Goal: Task Accomplishment & Management: Manage account settings

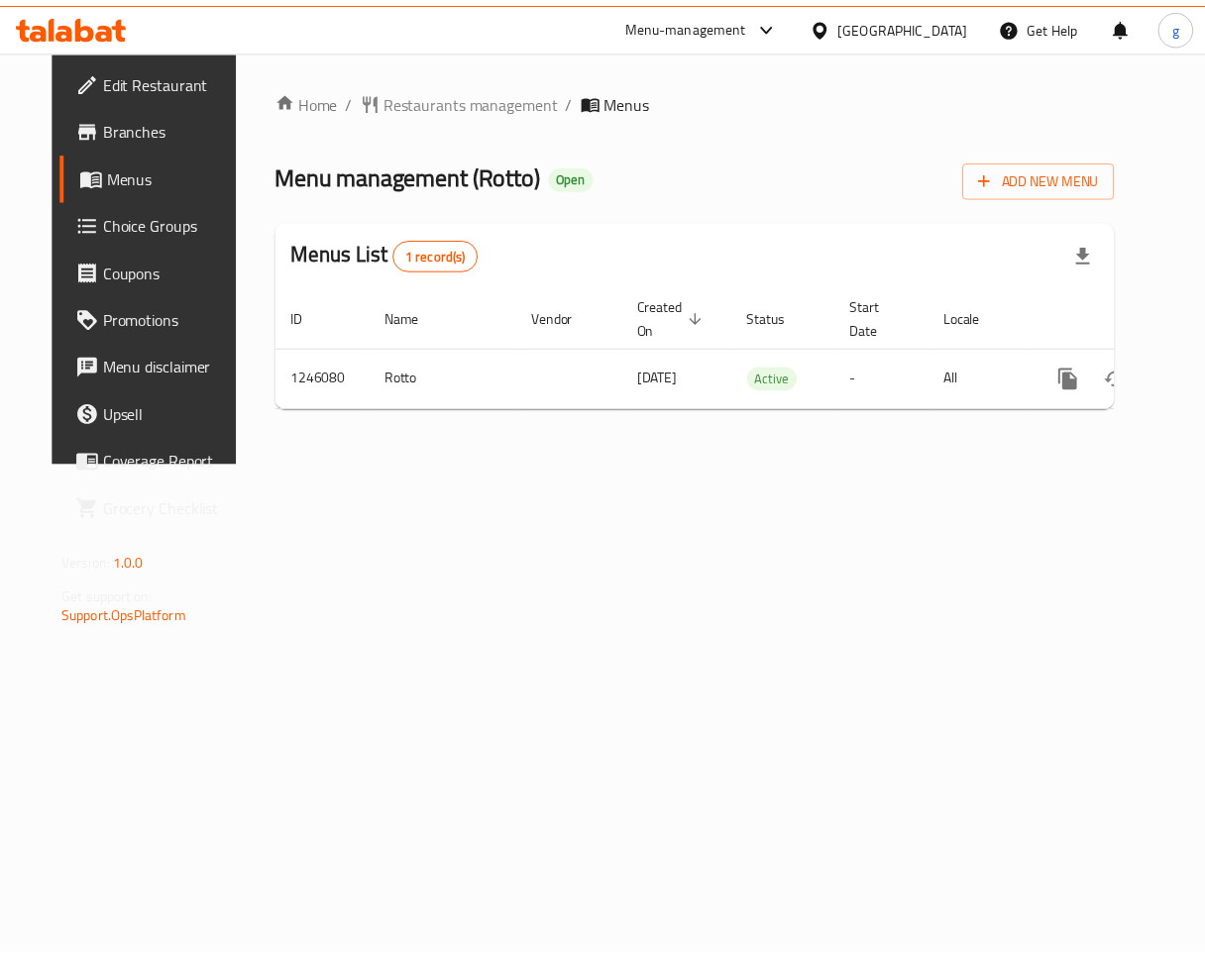
scroll to position [0, 48]
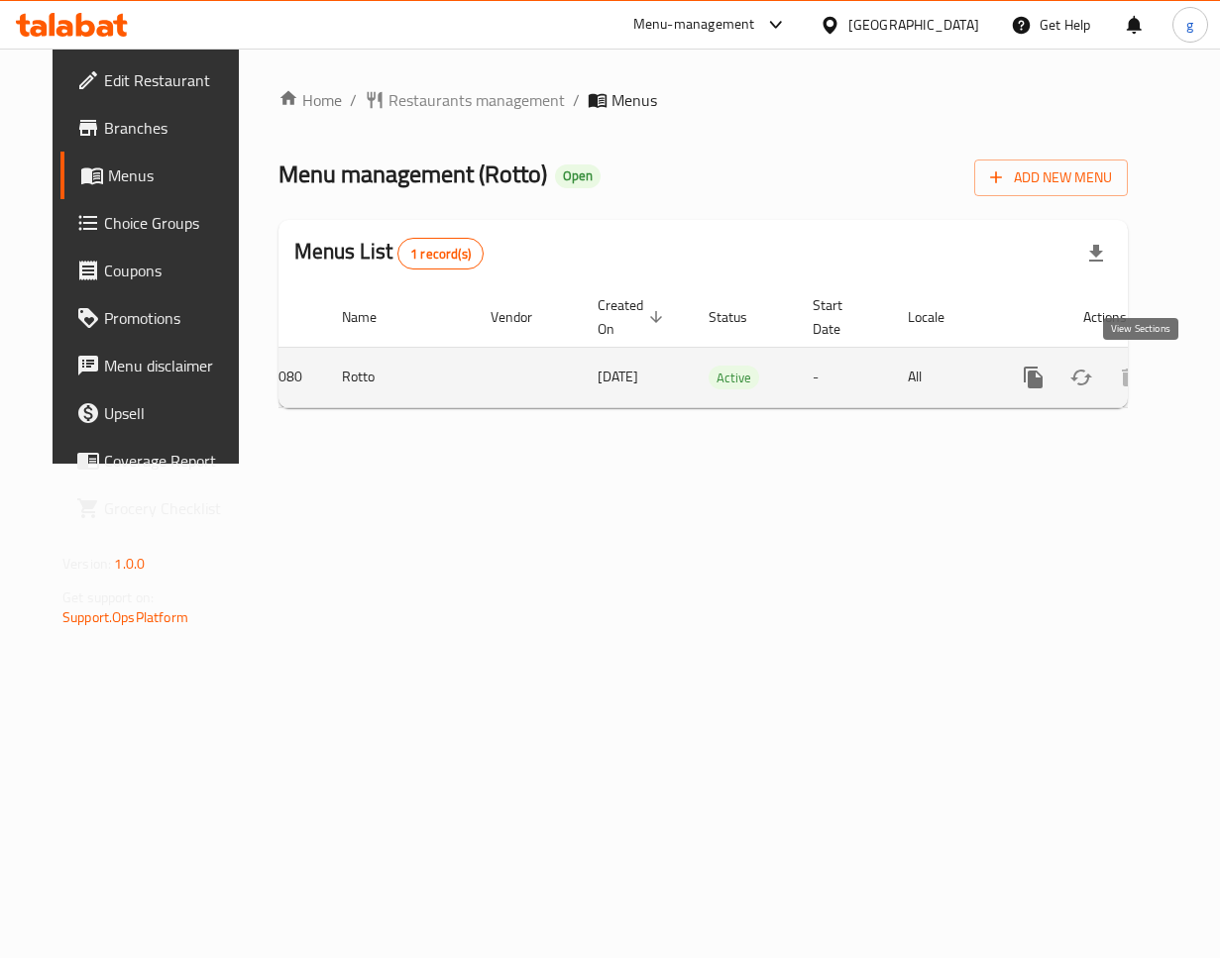
click at [1156, 373] on link "enhanced table" at bounding box center [1176, 378] width 48 height 48
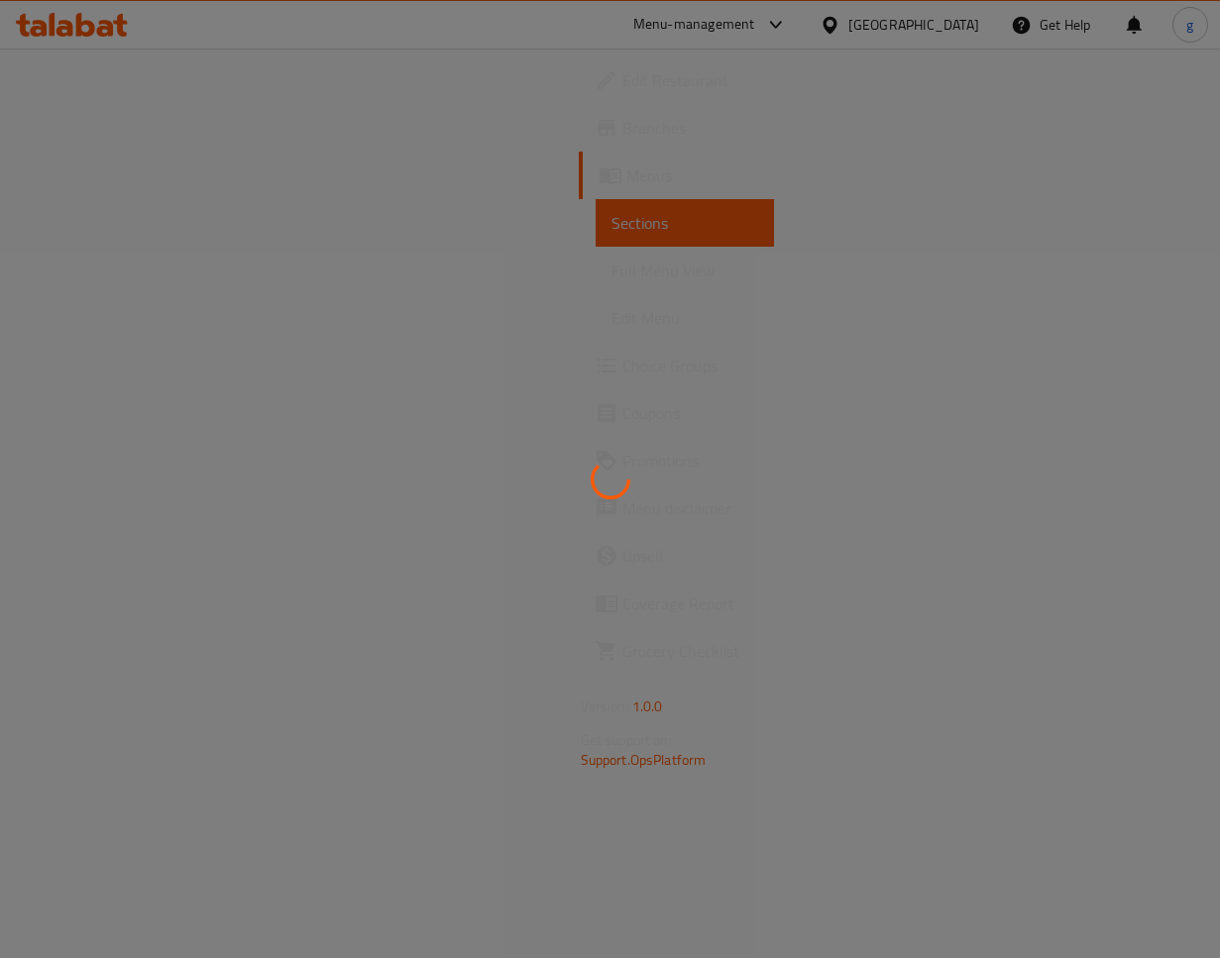
click at [93, 358] on div at bounding box center [610, 479] width 1220 height 958
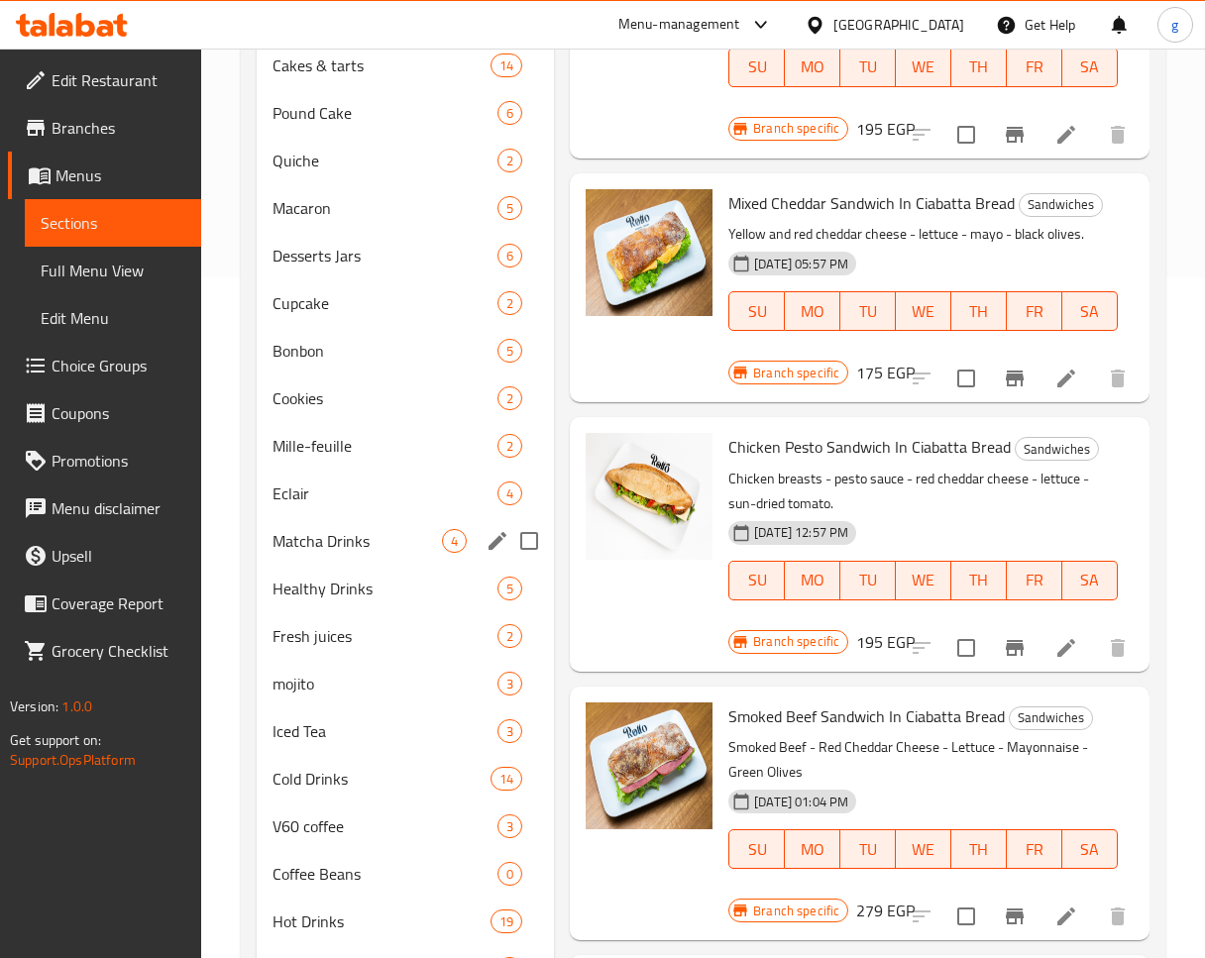
scroll to position [779, 0]
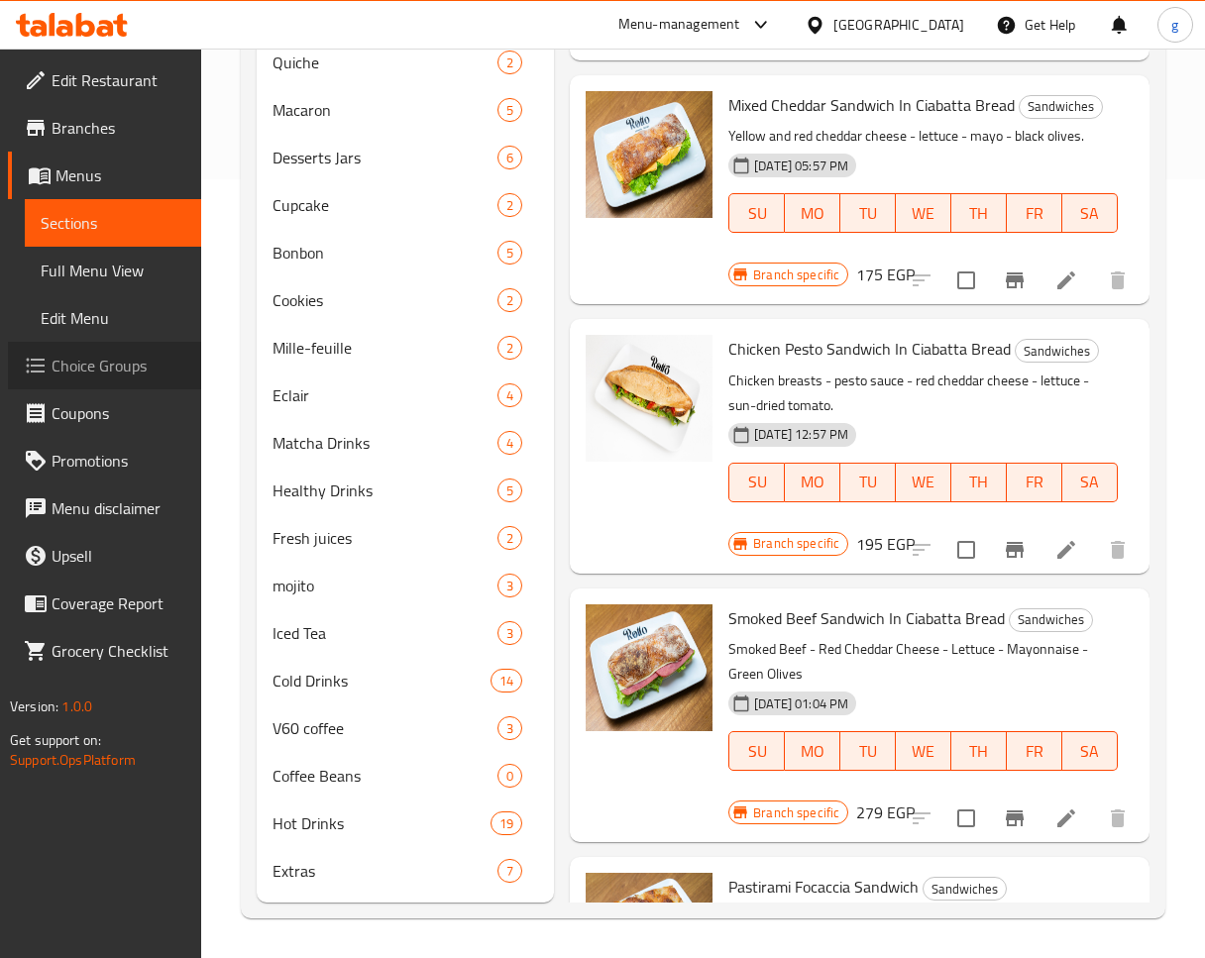
click at [69, 374] on span "Choice Groups" at bounding box center [119, 366] width 134 height 24
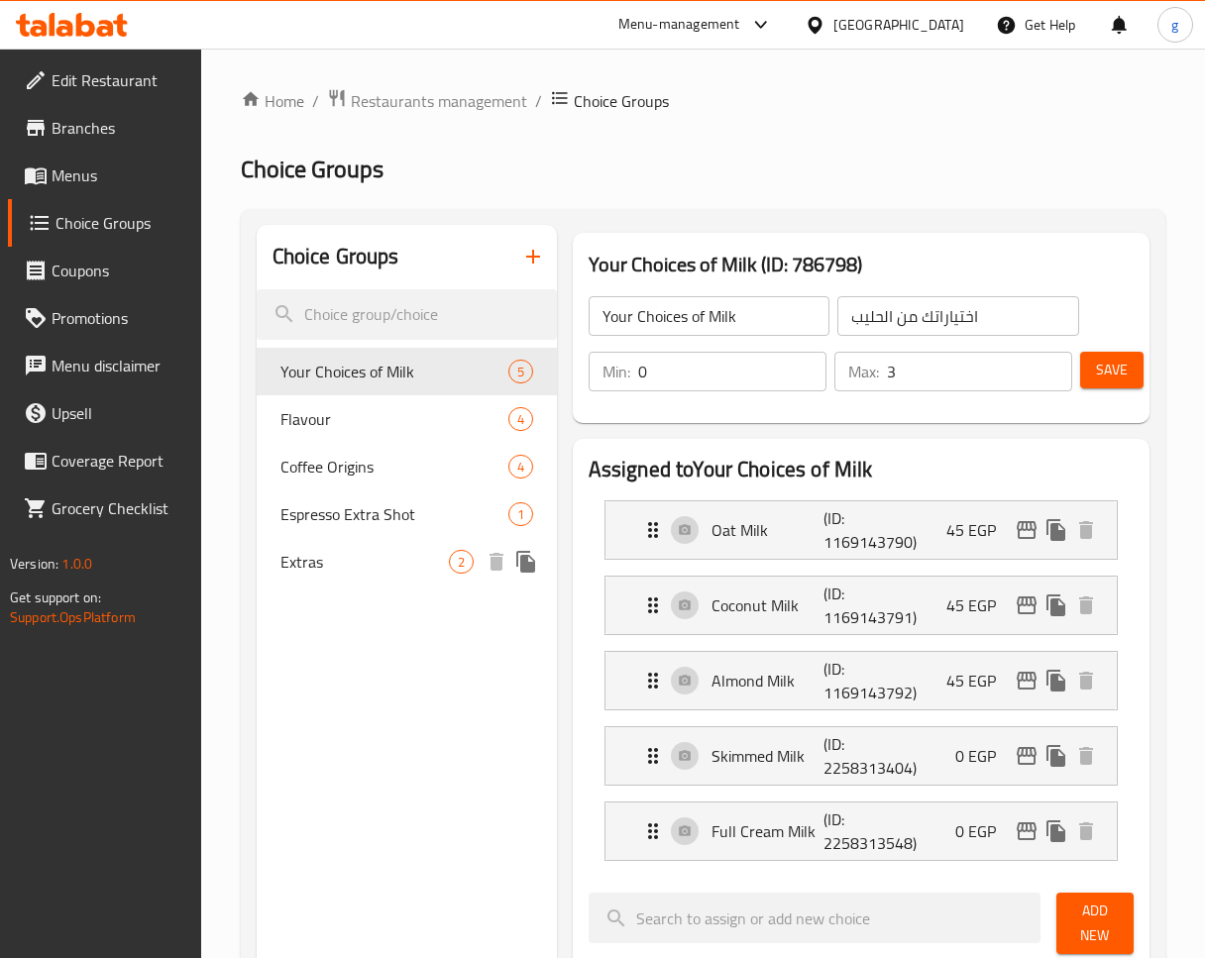
click at [410, 553] on span "Extras" at bounding box center [364, 562] width 168 height 24
type input "Extras"
type input "إضافات"
type input "2"
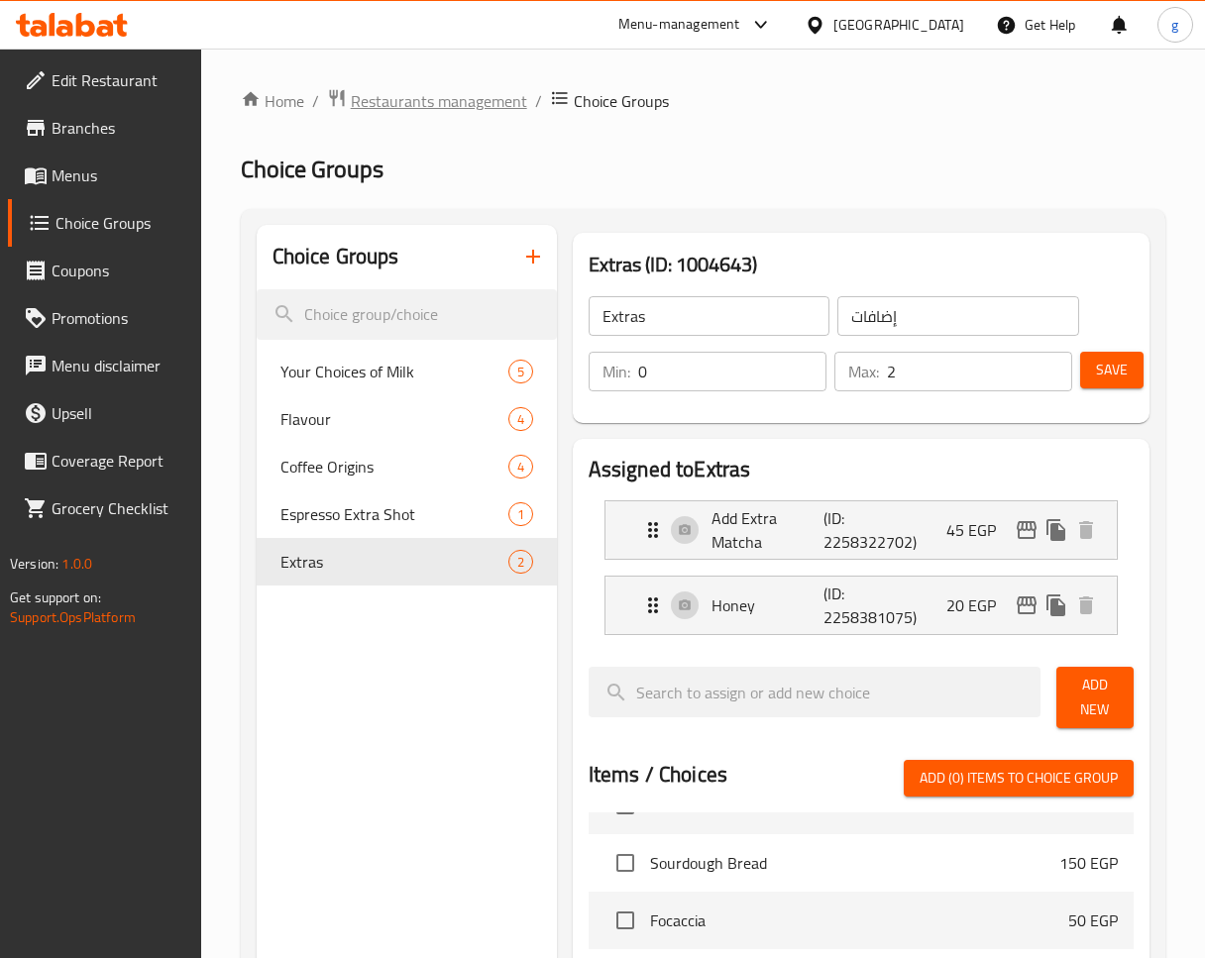
click at [444, 107] on span "Restaurants management" at bounding box center [439, 101] width 176 height 24
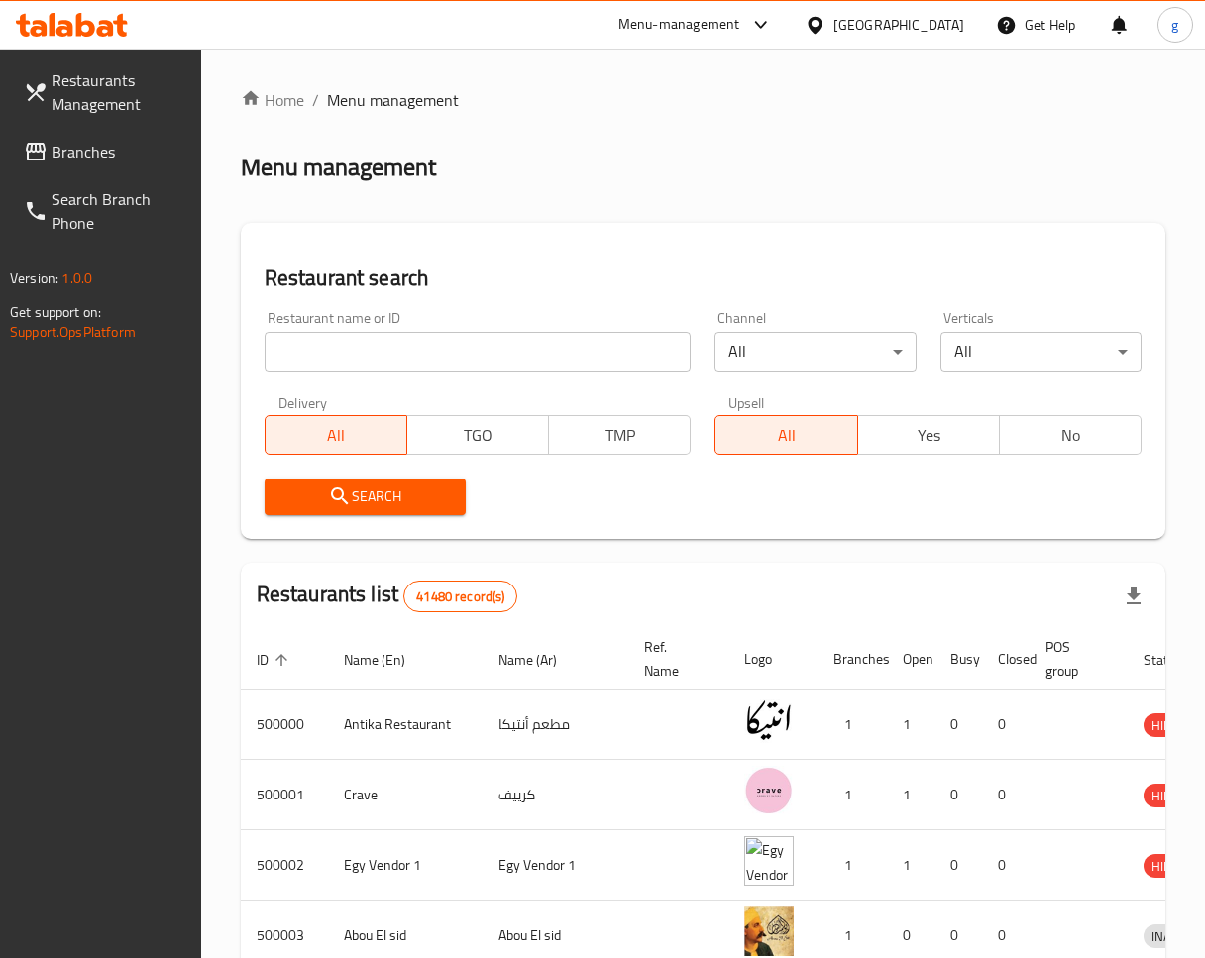
click at [48, 147] on span at bounding box center [38, 152] width 28 height 24
